Goal: Task Accomplishment & Management: Use online tool/utility

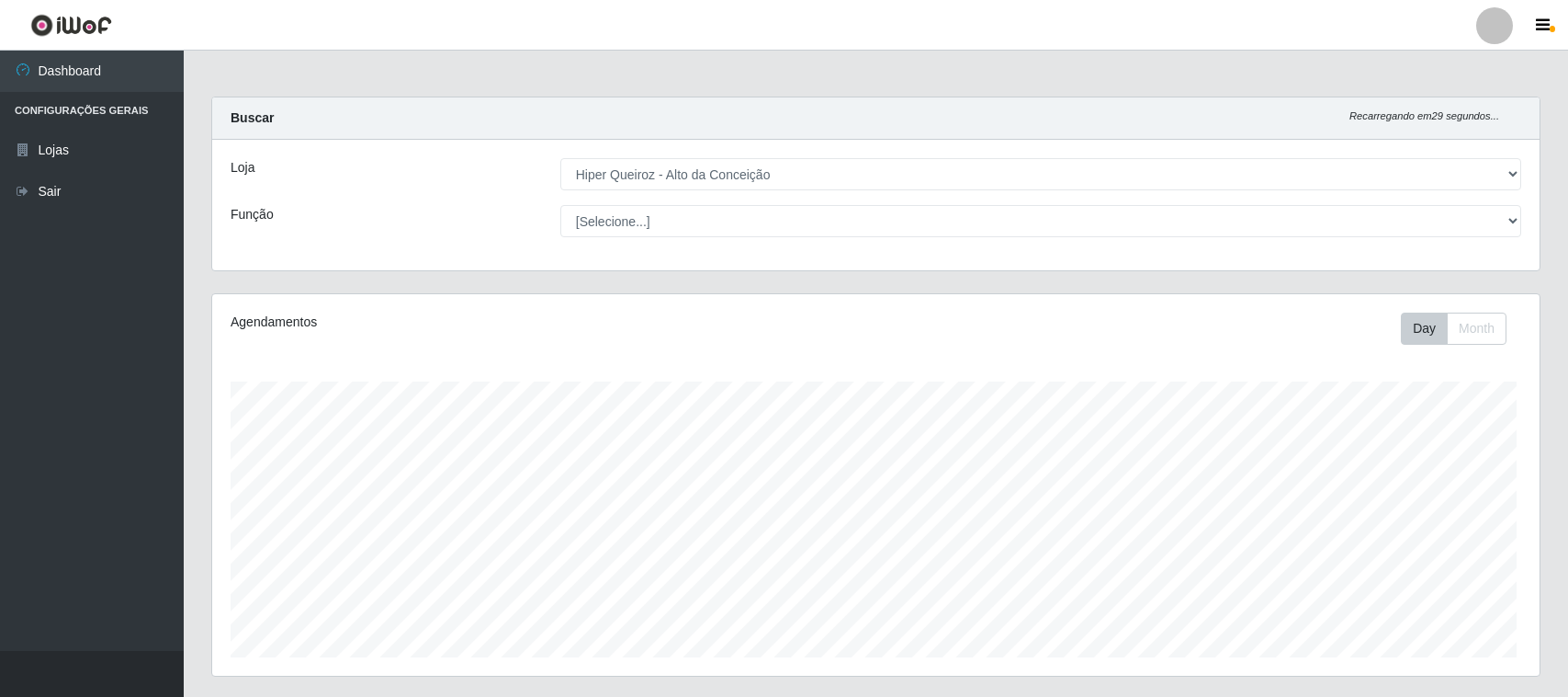
select select "515"
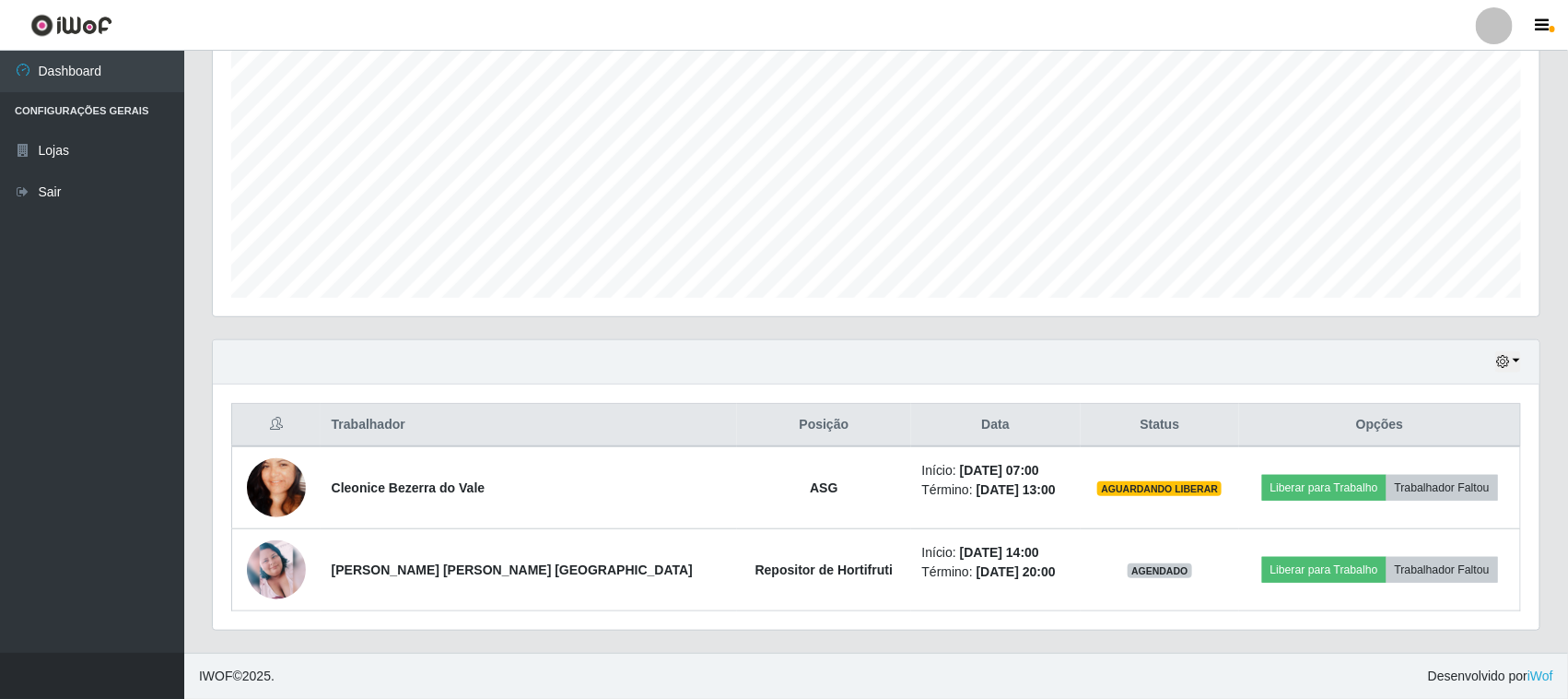
scroll to position [384, 1327]
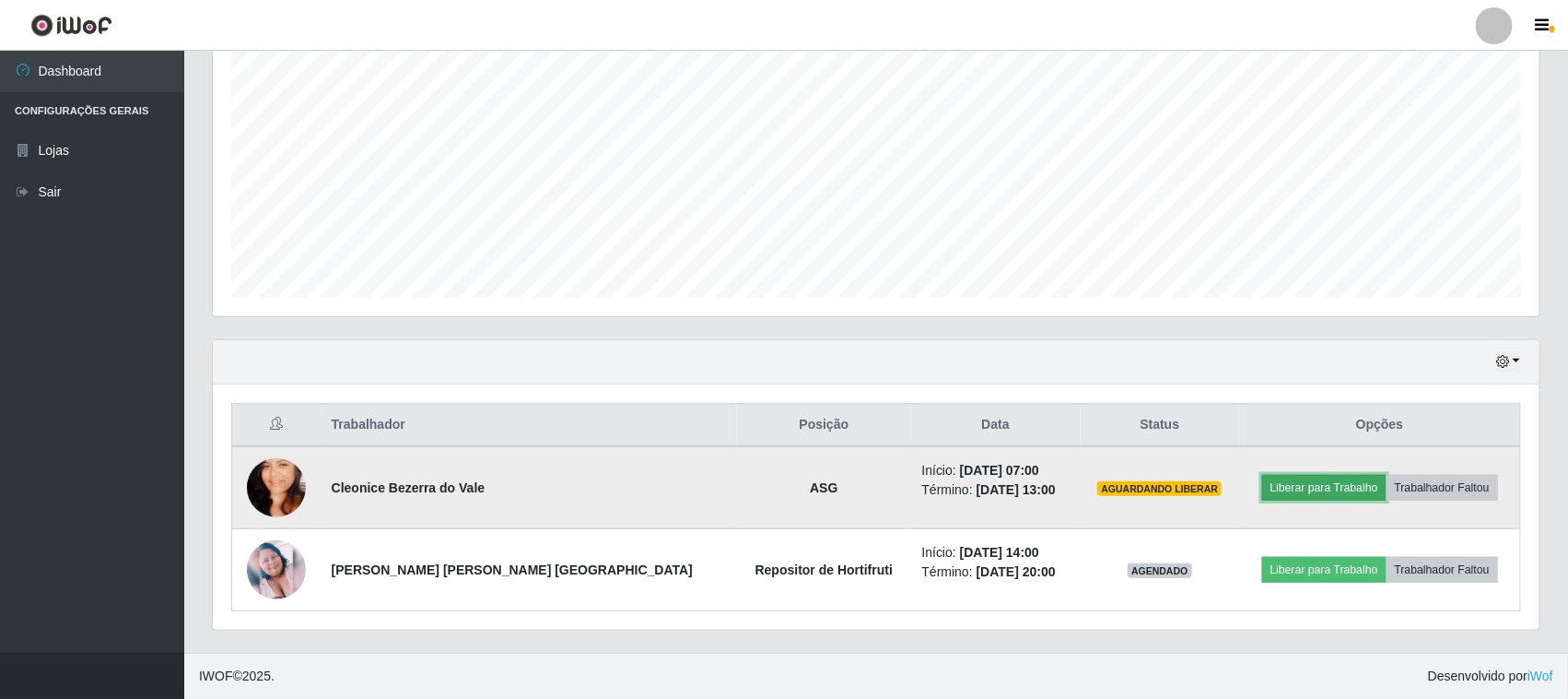
click at [1309, 488] on button "Liberar para Trabalho" at bounding box center [1325, 487] width 125 height 26
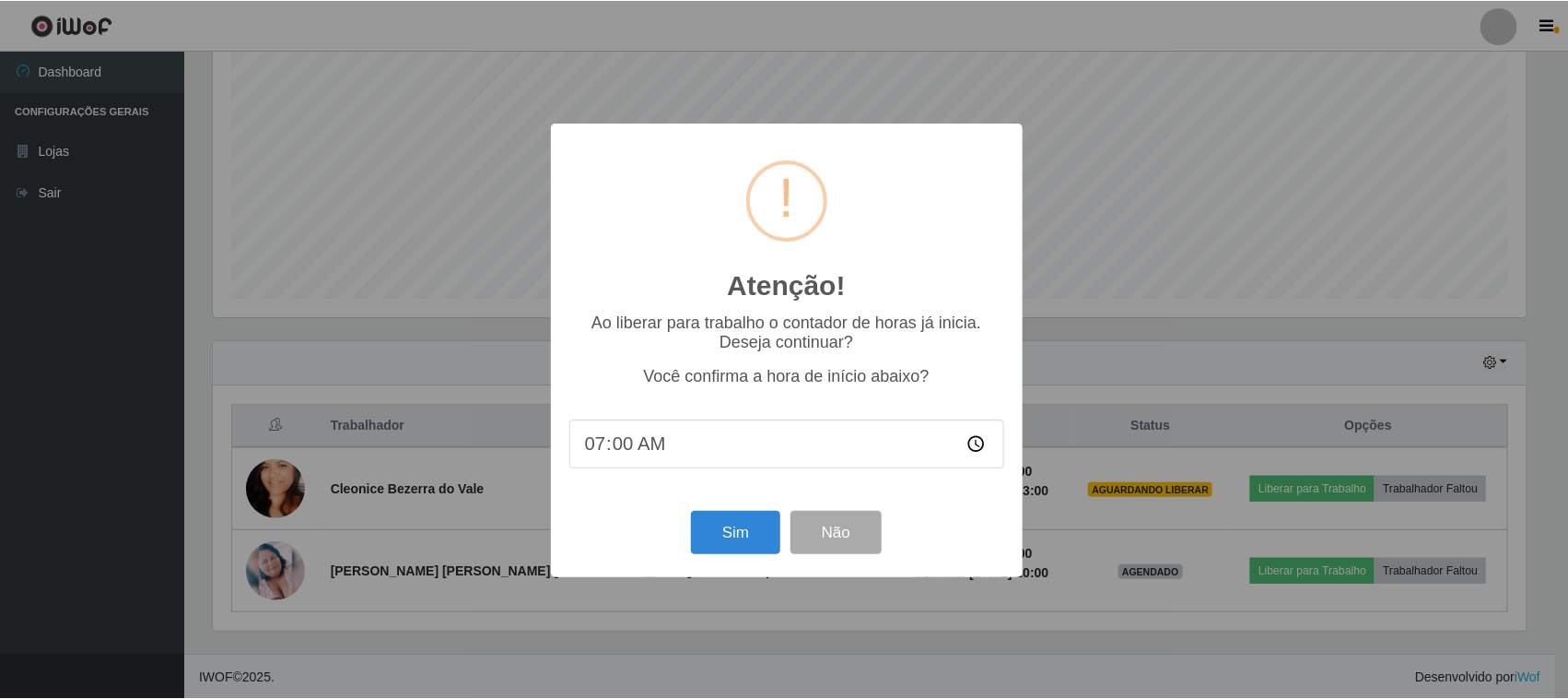
scroll to position [384, 1314]
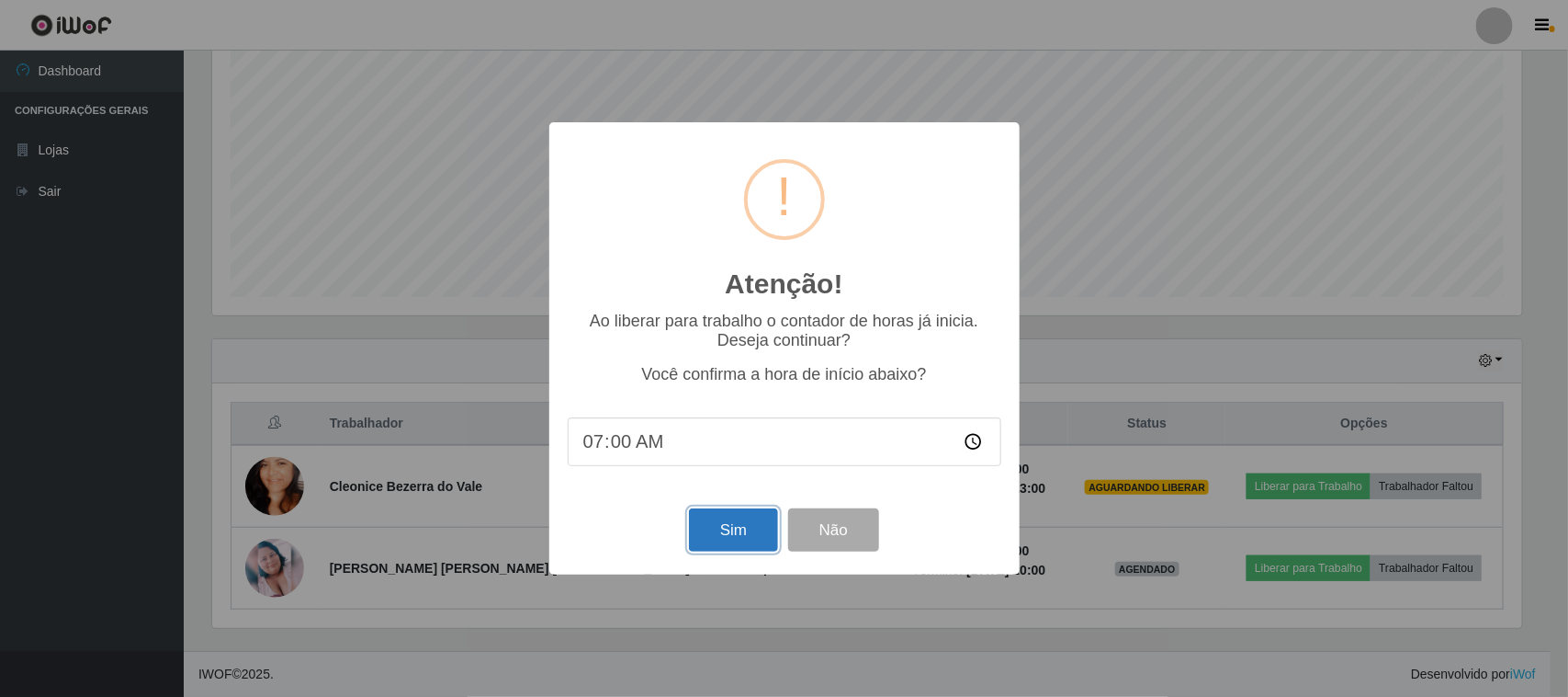
click at [753, 540] on button "Sim" at bounding box center [734, 529] width 89 height 43
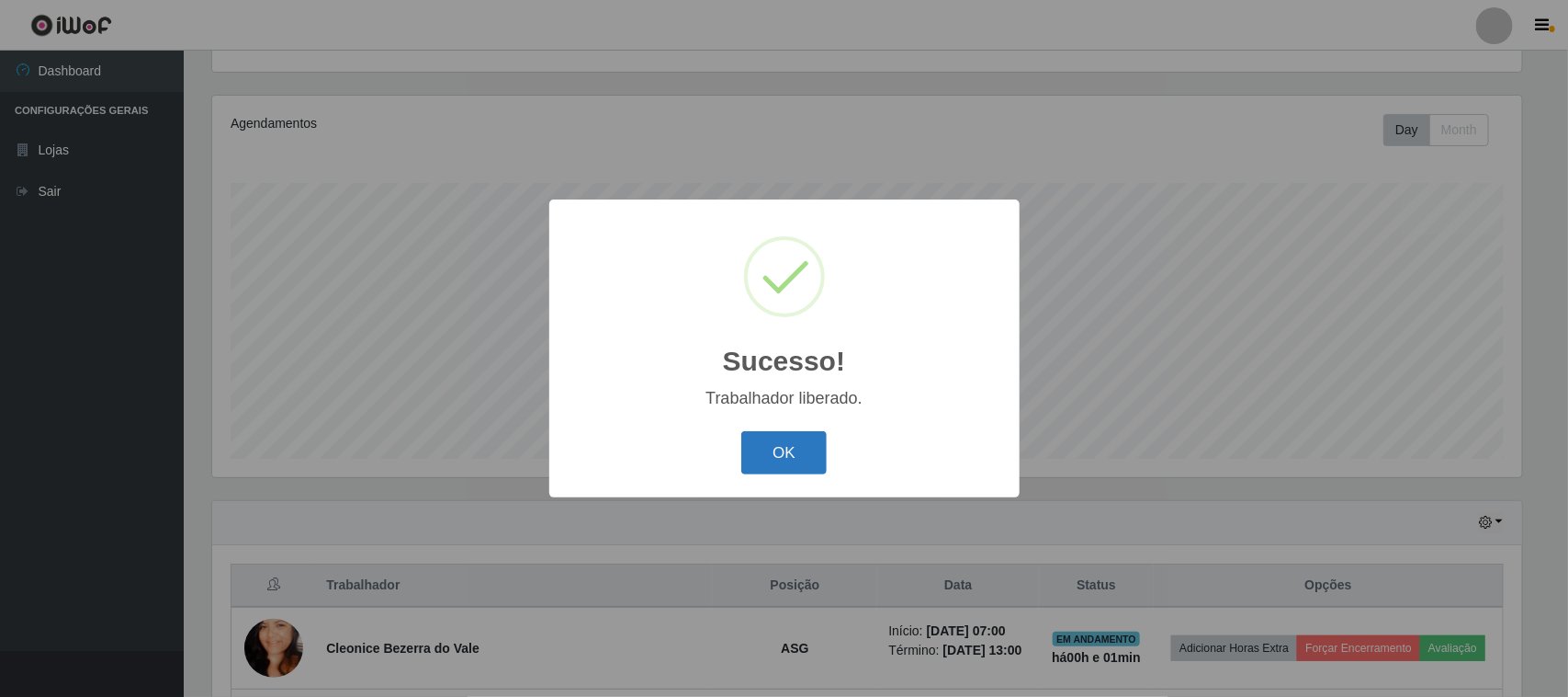
click at [795, 448] on button "OK" at bounding box center [784, 452] width 86 height 43
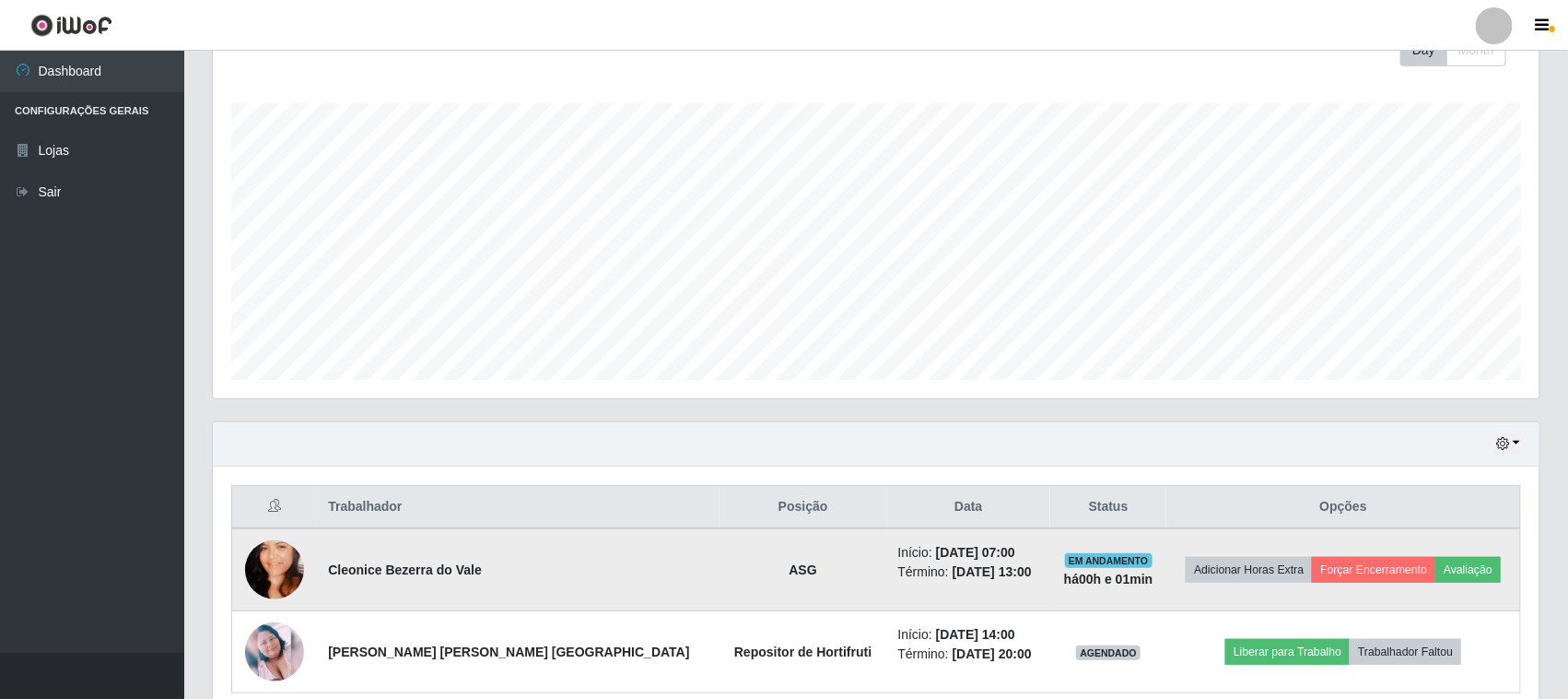
scroll to position [362, 0]
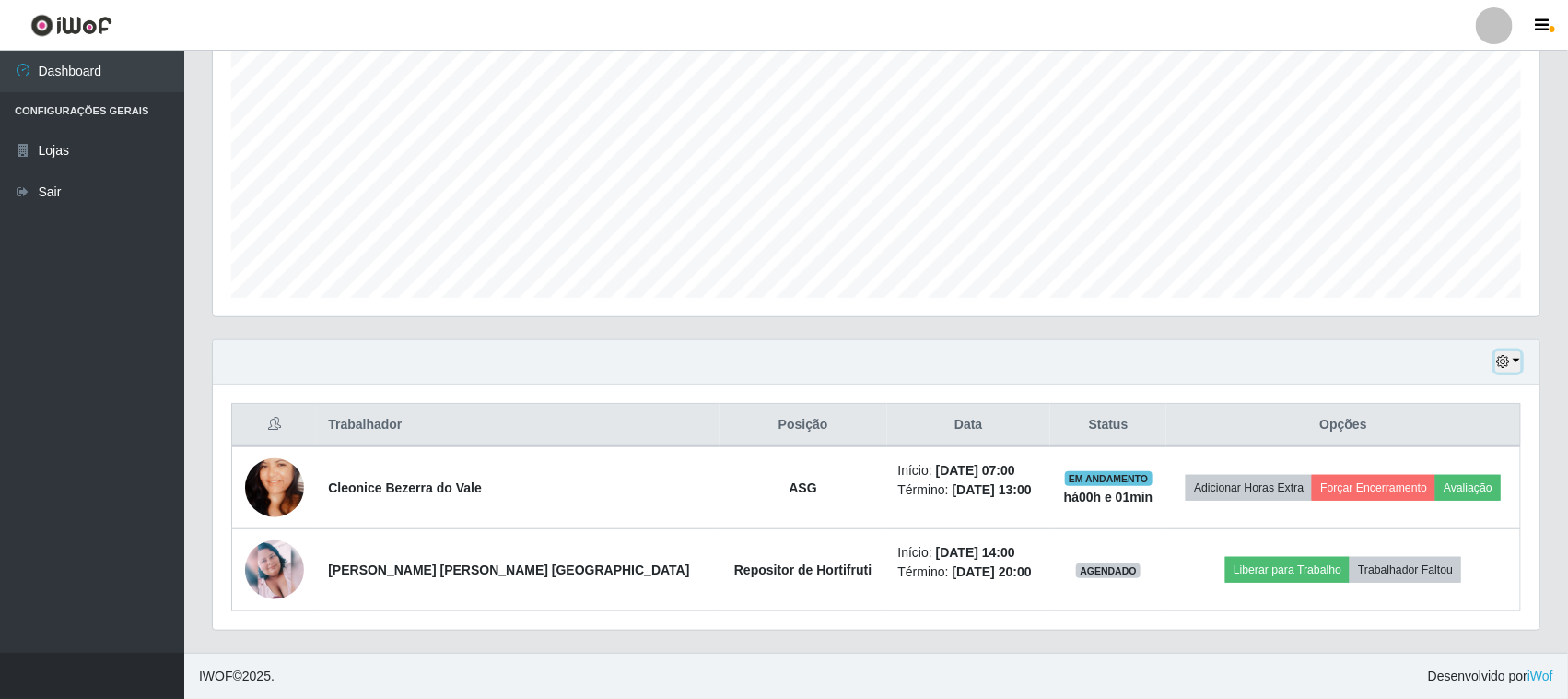
click at [1521, 367] on button "button" at bounding box center [1509, 362] width 26 height 21
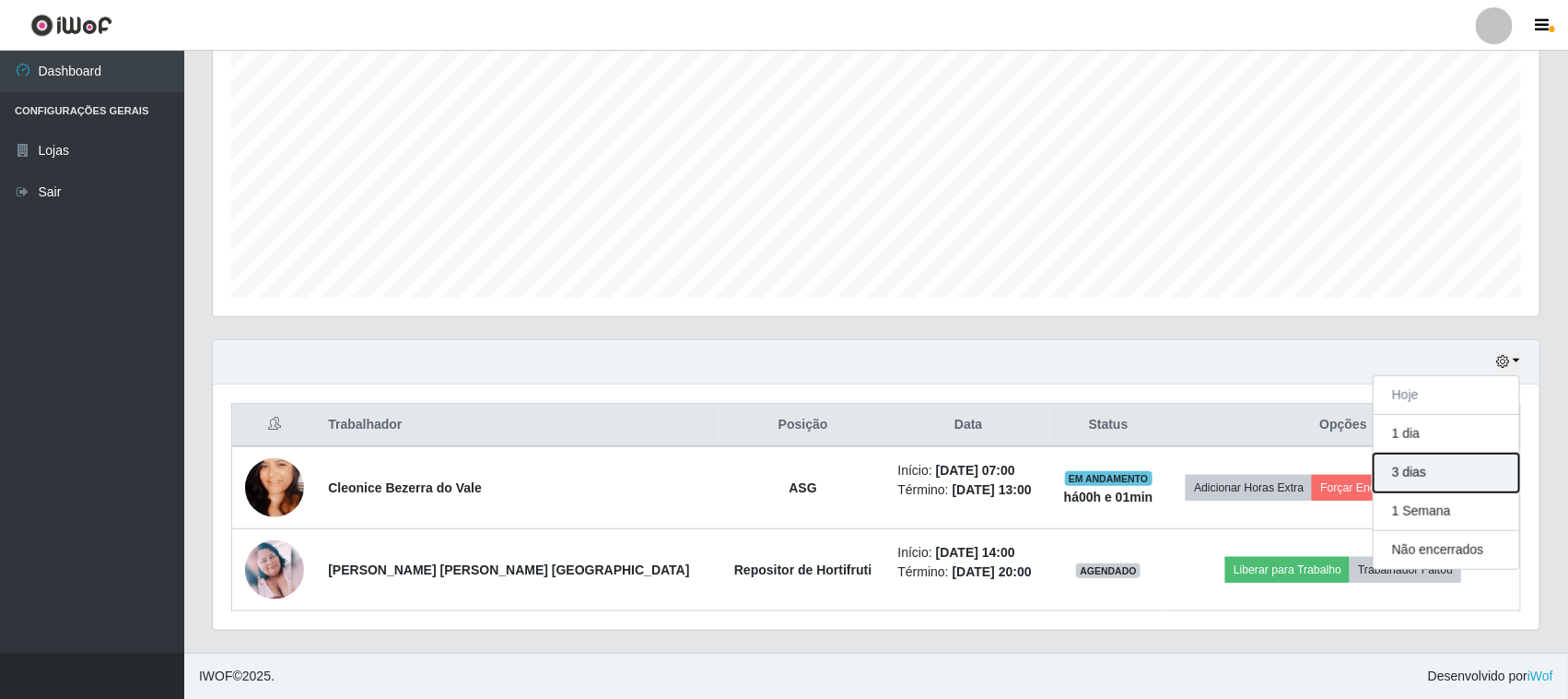
click at [1389, 462] on button "3 dias" at bounding box center [1446, 472] width 145 height 39
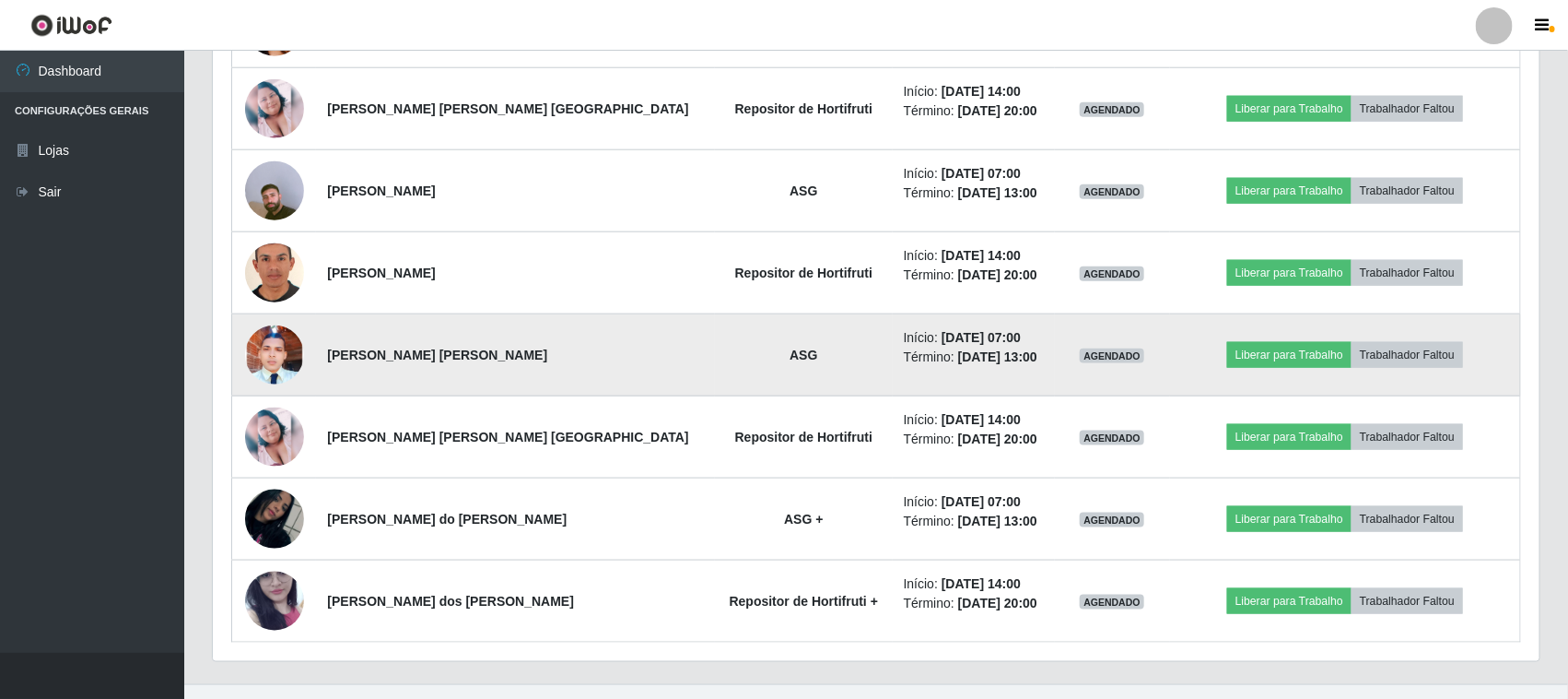
scroll to position [857, 0]
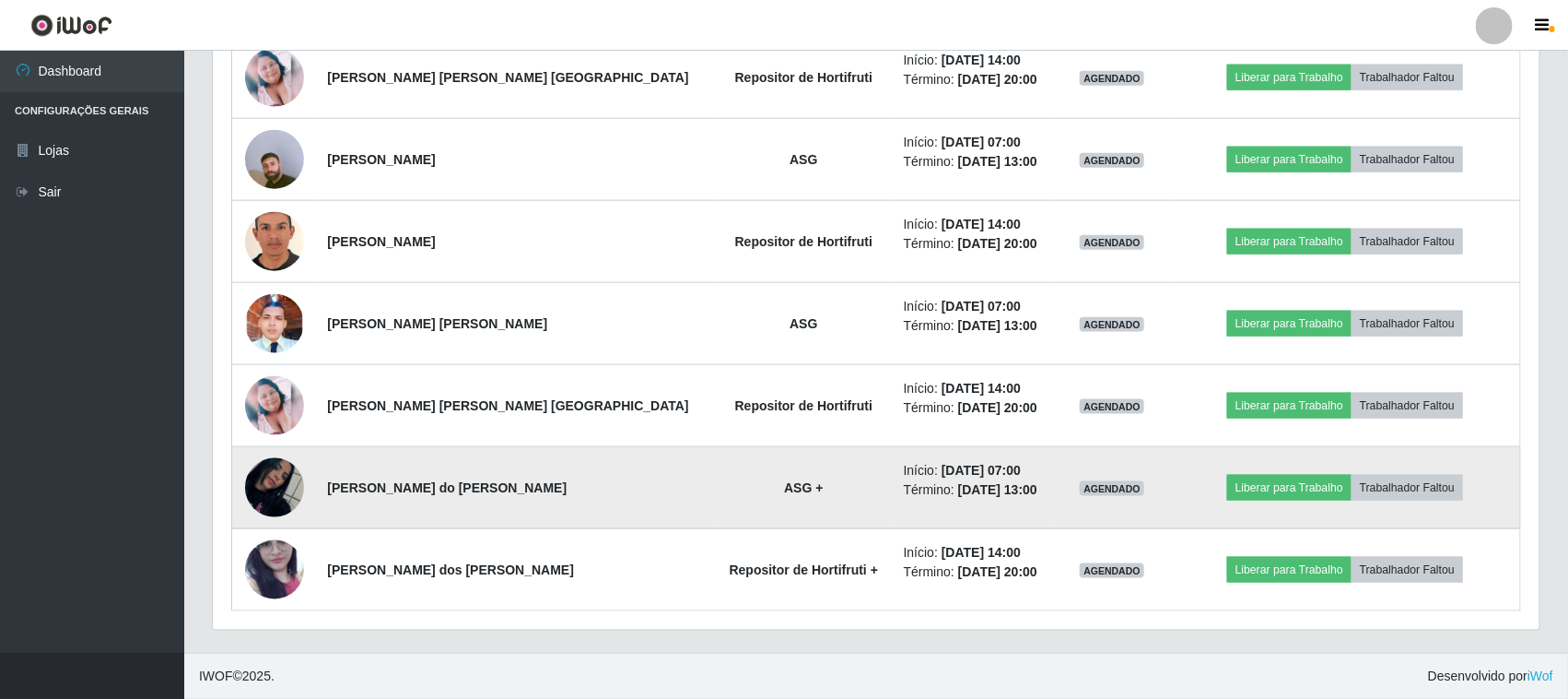
click at [259, 484] on img at bounding box center [275, 487] width 59 height 105
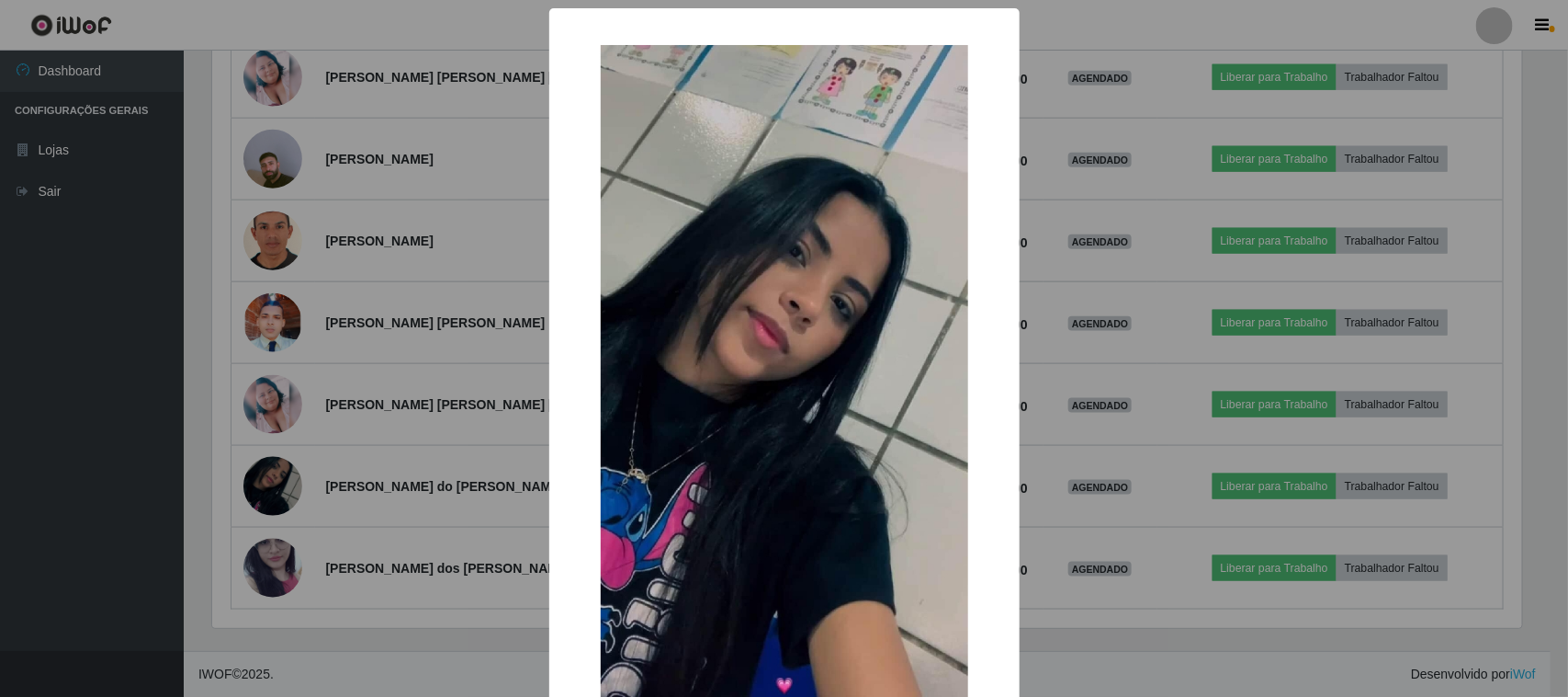
click at [355, 322] on div "× OK Cancel" at bounding box center [784, 348] width 1568 height 697
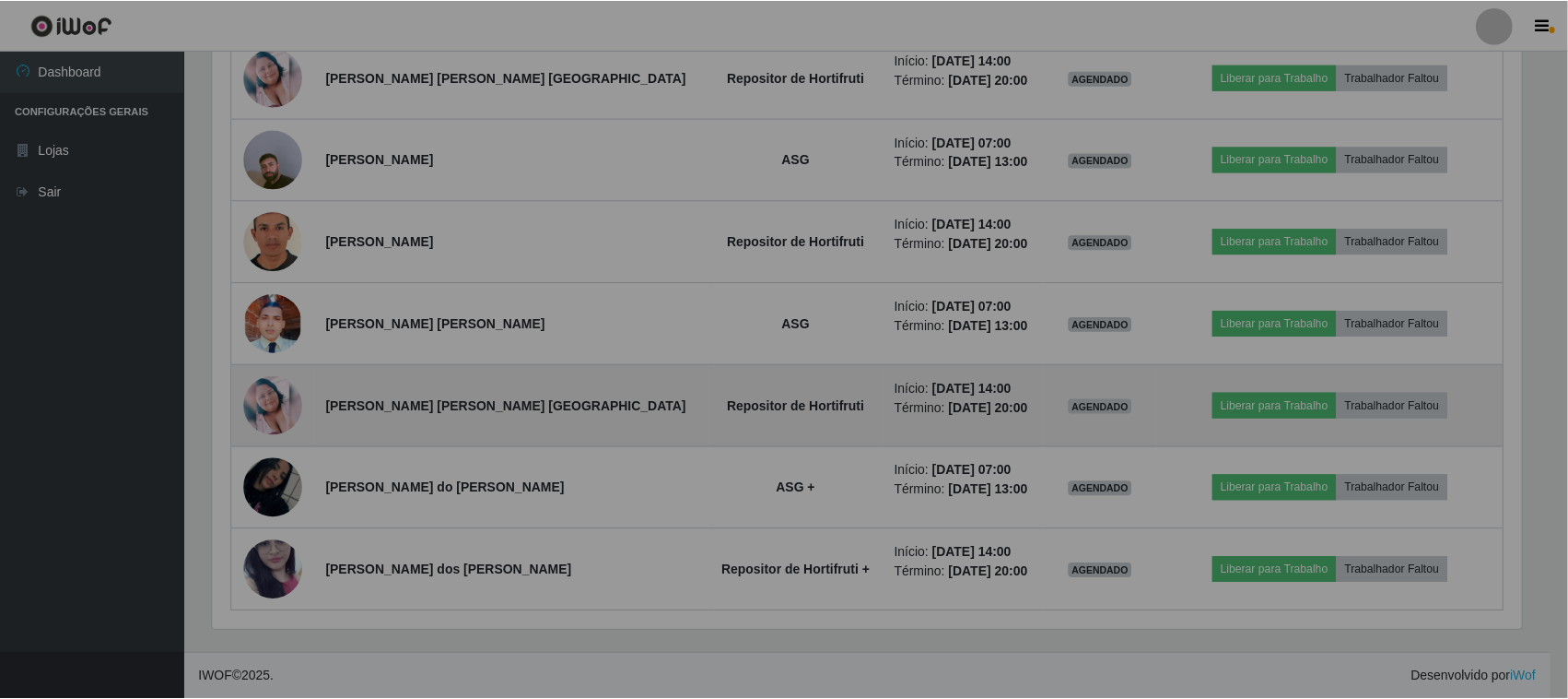
scroll to position [384, 1327]
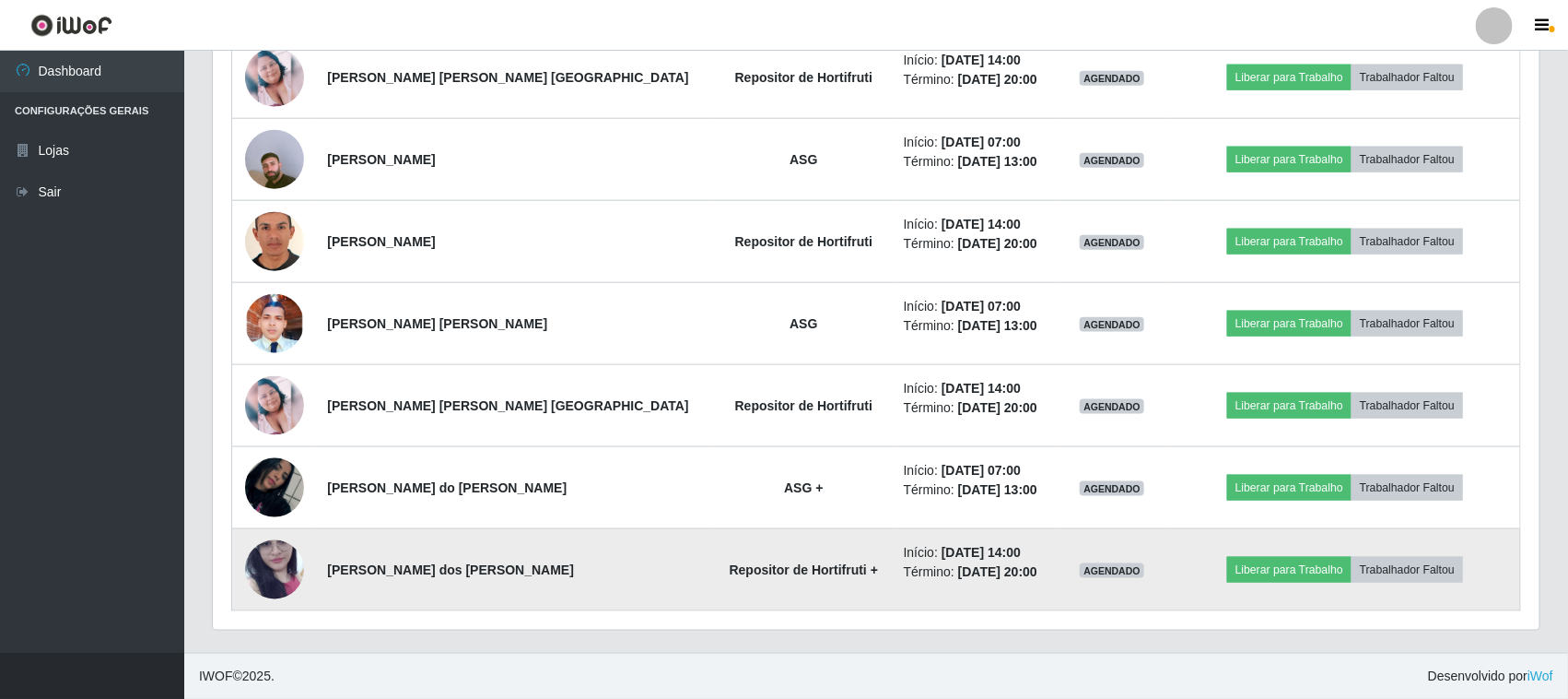
click at [276, 564] on img at bounding box center [275, 570] width 59 height 131
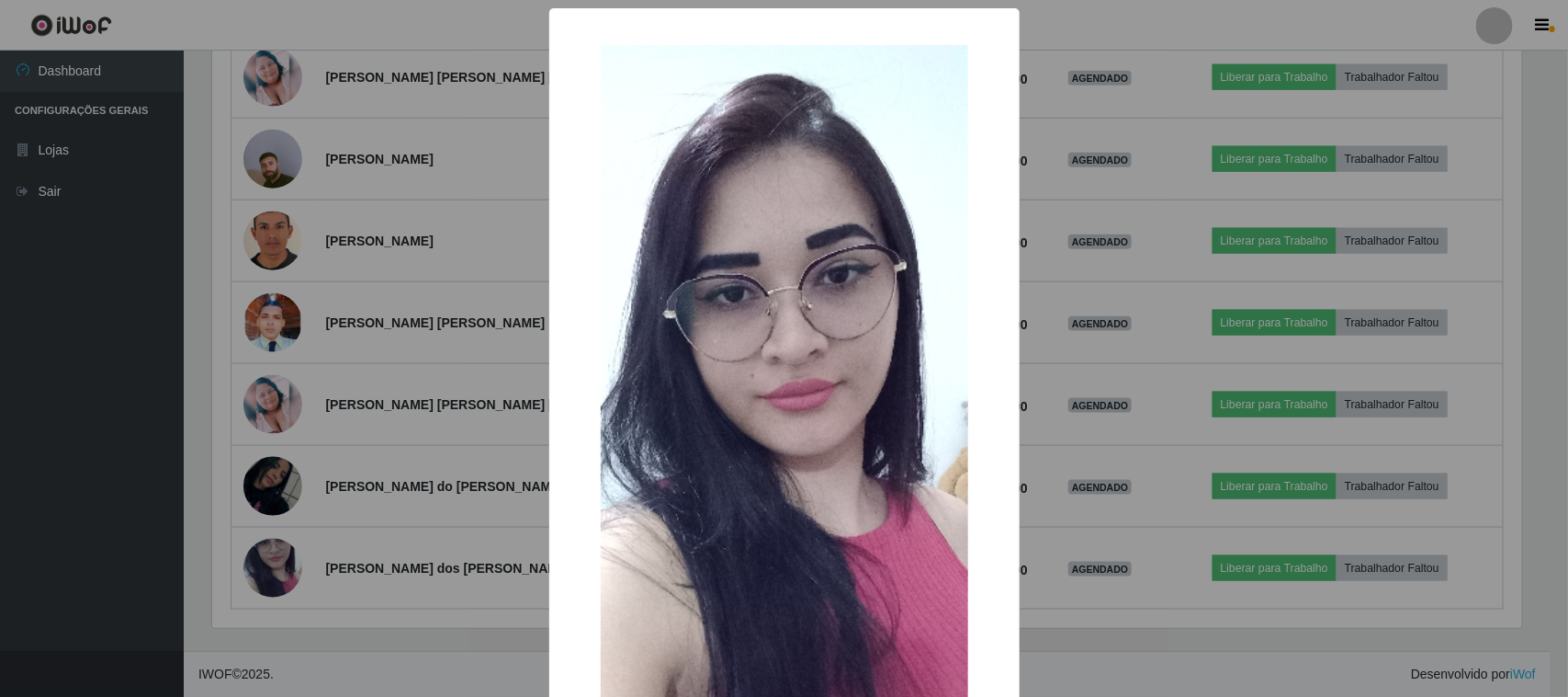
click at [374, 363] on div "× OK Cancel" at bounding box center [784, 348] width 1568 height 697
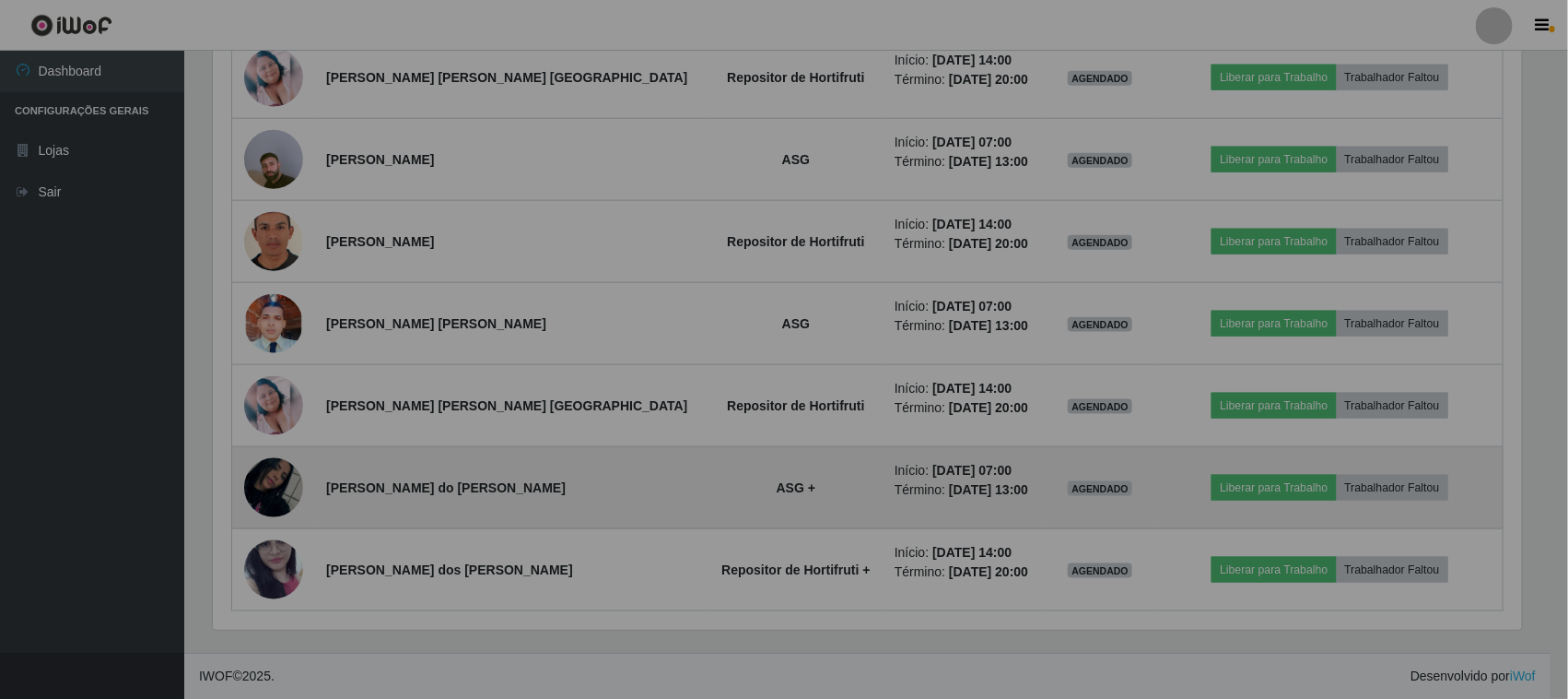
scroll to position [384, 1327]
